Goal: Book appointment/travel/reservation

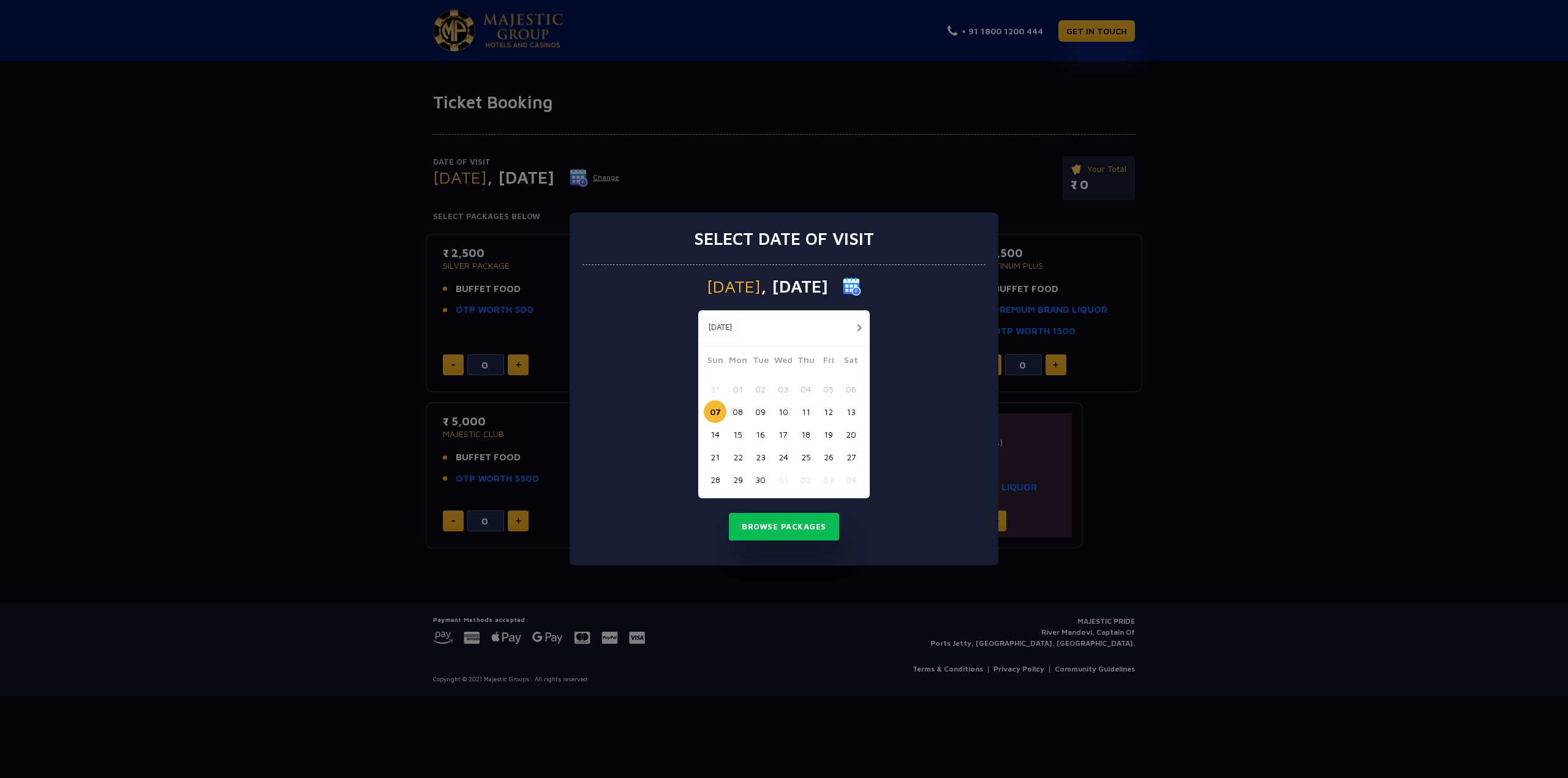
click at [858, 330] on button "button" at bounding box center [859, 328] width 15 height 15
click at [829, 393] on button "03" at bounding box center [828, 389] width 23 height 23
click at [797, 524] on button "Browse Packages" at bounding box center [784, 527] width 110 height 28
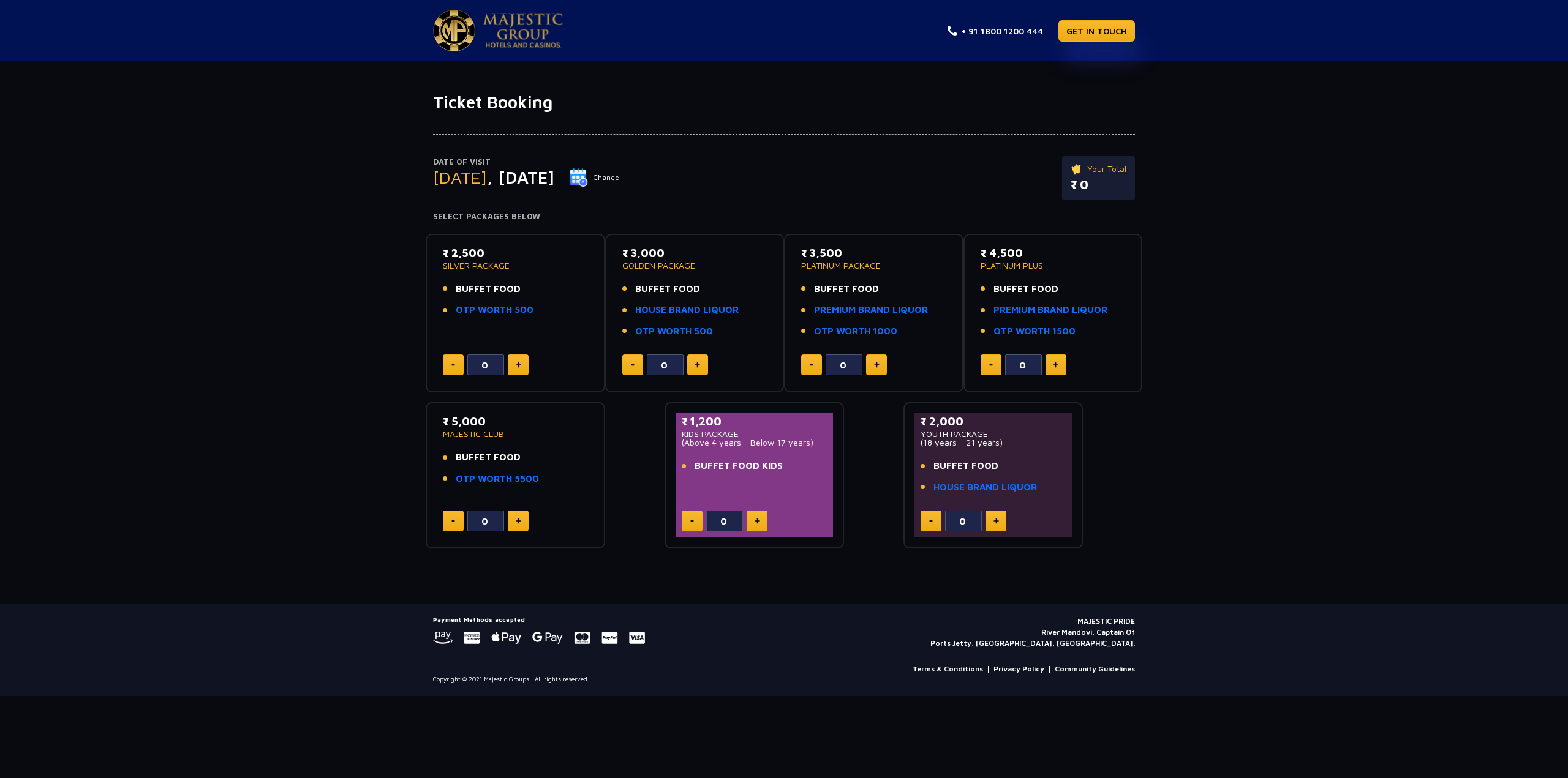
click at [519, 365] on img at bounding box center [519, 364] width 6 height 6
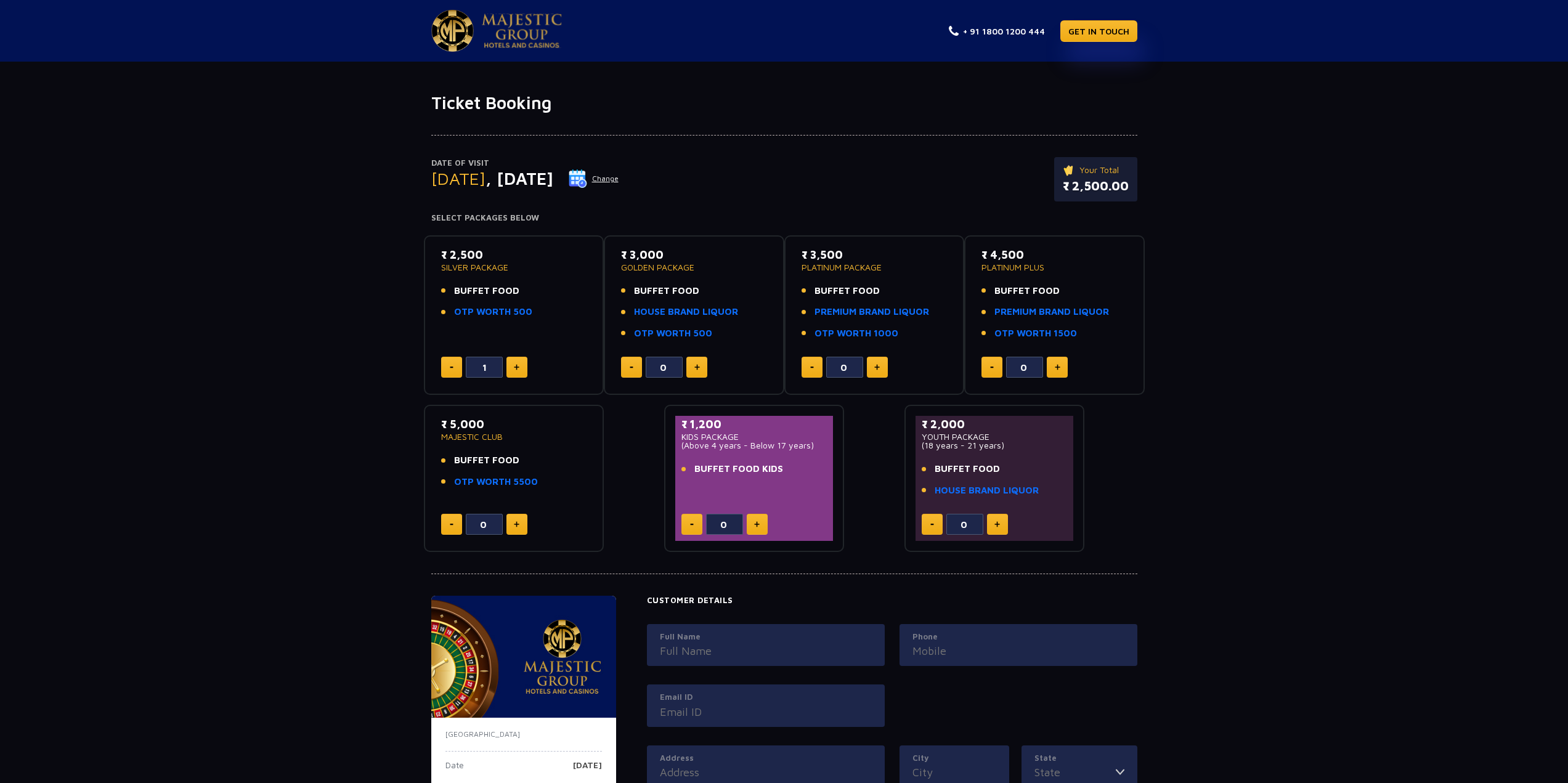
click at [522, 367] on button at bounding box center [517, 367] width 21 height 21
type input "3"
drag, startPoint x: 1072, startPoint y: 187, endPoint x: 1109, endPoint y: 184, distance: 37.1
click at [1109, 184] on p "₹ 7,500.00" at bounding box center [1095, 186] width 66 height 18
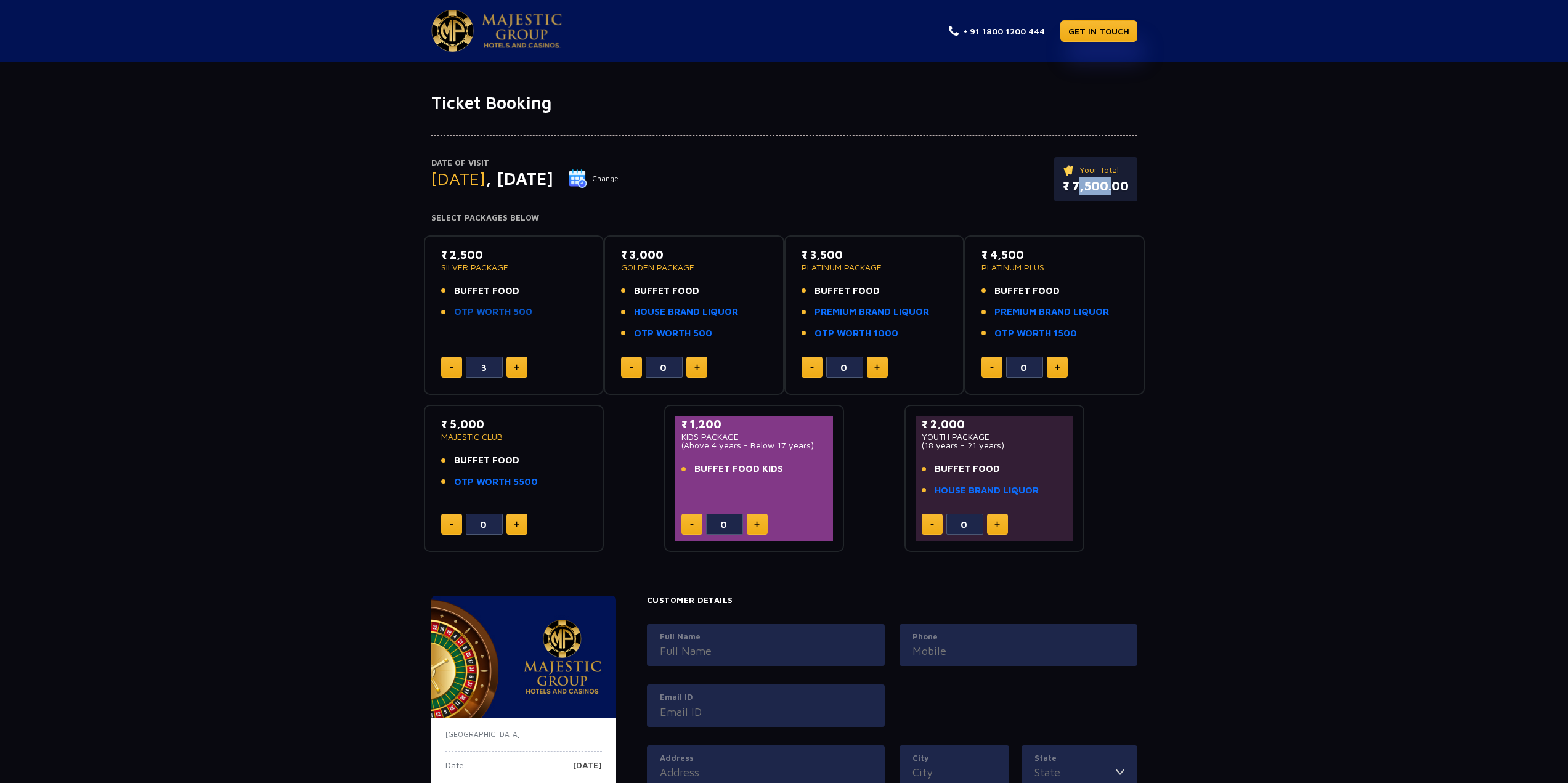
click at [498, 317] on link "OTP WORTH 500" at bounding box center [493, 312] width 78 height 14
